Goal: Information Seeking & Learning: Learn about a topic

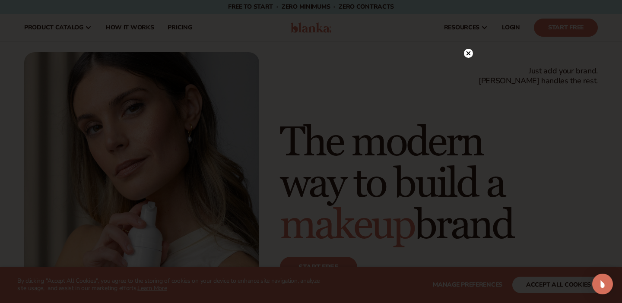
click at [468, 55] on circle at bounding box center [468, 53] width 9 height 9
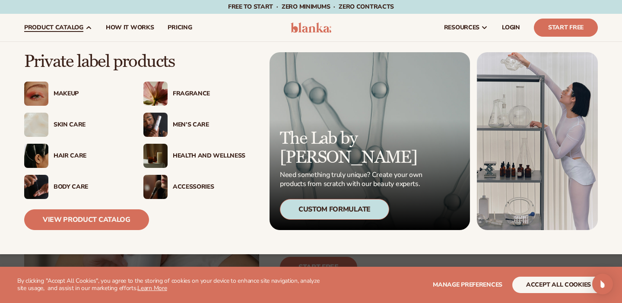
click at [69, 123] on div "Skin Care" at bounding box center [90, 124] width 73 height 7
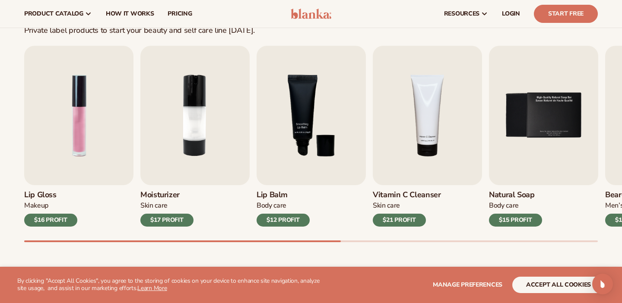
scroll to position [255, 0]
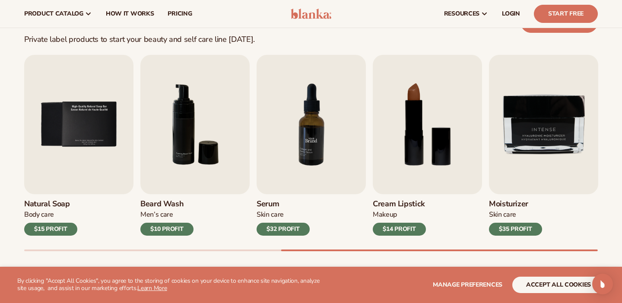
click at [289, 133] on img "7 / 9" at bounding box center [311, 124] width 109 height 139
click at [266, 206] on h3 "Serum" at bounding box center [283, 205] width 53 height 10
click at [307, 133] on img "7 / 9" at bounding box center [311, 124] width 109 height 139
click at [271, 208] on h3 "Serum" at bounding box center [283, 205] width 53 height 10
click at [271, 204] on h3 "Serum" at bounding box center [283, 205] width 53 height 10
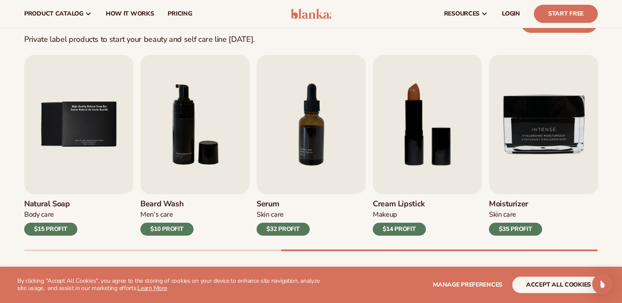
click at [279, 229] on div "$32 PROFIT" at bounding box center [283, 229] width 53 height 13
click at [177, 17] on span "pricing" at bounding box center [180, 13] width 24 height 7
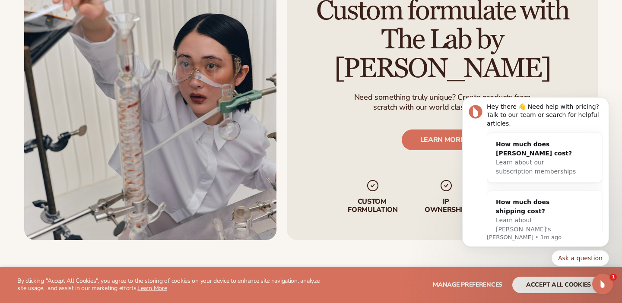
scroll to position [992, 0]
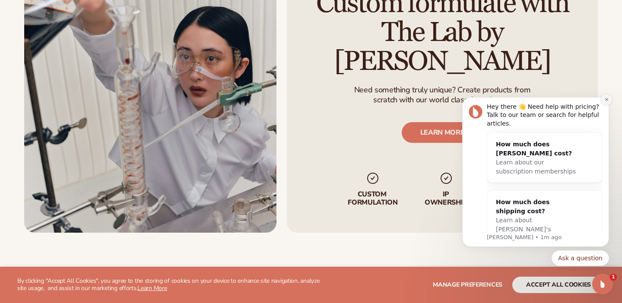
click at [608, 101] on icon "Dismiss notification" at bounding box center [606, 99] width 5 height 5
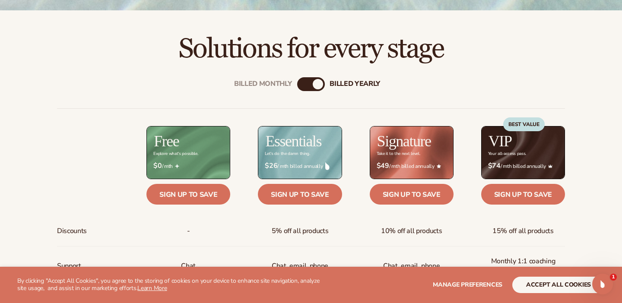
scroll to position [257, 0]
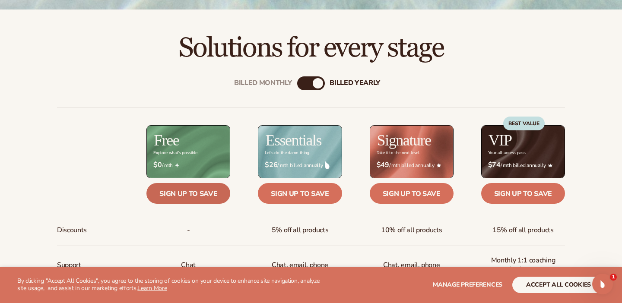
click at [192, 194] on link "Sign up to save" at bounding box center [188, 193] width 84 height 21
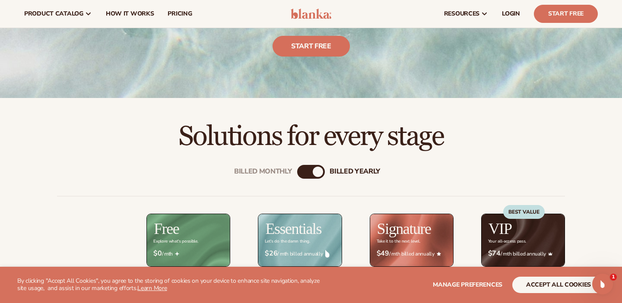
scroll to position [0, 0]
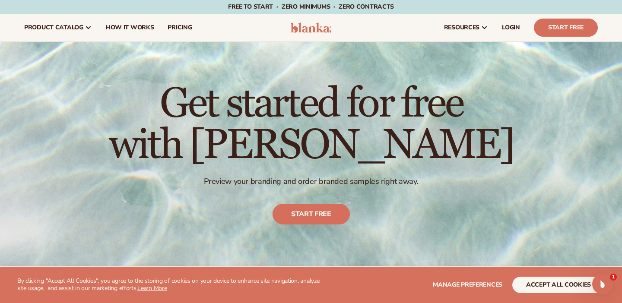
click at [313, 34] on header "Cart product catalog The Lab by Blanka" at bounding box center [311, 28] width 622 height 28
click at [313, 33] on header "Cart product catalog The Lab by Blanka" at bounding box center [311, 28] width 622 height 28
click at [311, 27] on img at bounding box center [311, 27] width 41 height 10
